Goal: Find specific page/section: Find specific page/section

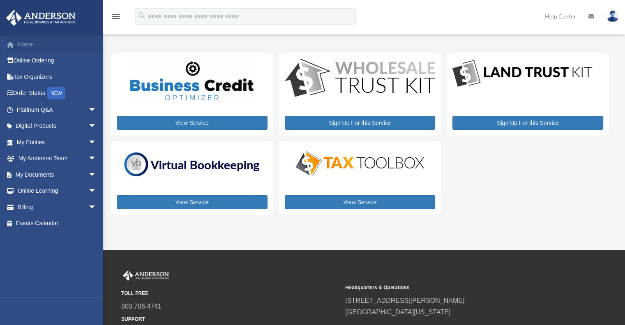
click at [21, 37] on link "Home" at bounding box center [57, 44] width 103 height 16
click at [21, 41] on link "Home" at bounding box center [57, 44] width 103 height 16
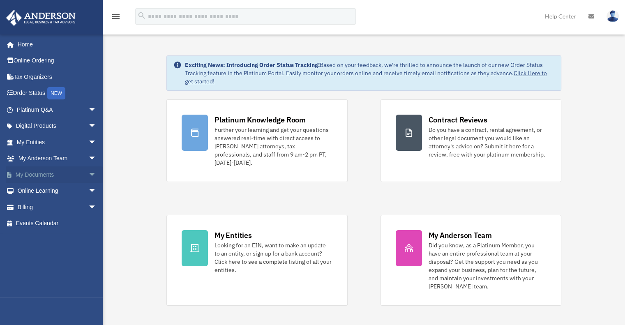
click at [88, 172] on span "arrow_drop_down" at bounding box center [96, 174] width 16 height 17
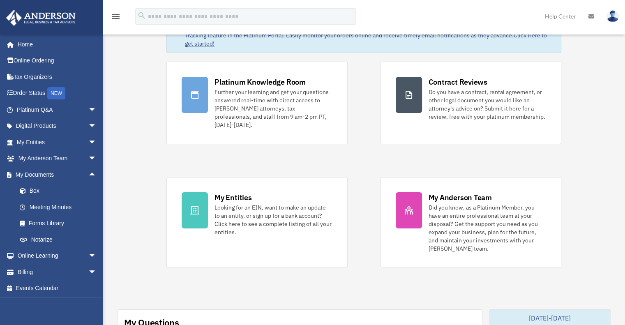
scroll to position [38, 0]
click at [37, 210] on link "Meeting Minutes" at bounding box center [60, 207] width 97 height 16
